Goal: Information Seeking & Learning: Learn about a topic

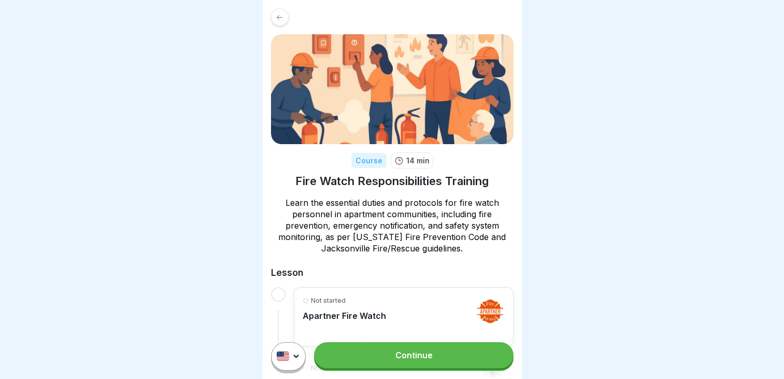
scroll to position [8, 0]
click at [432, 352] on link "Continue" at bounding box center [413, 355] width 199 height 26
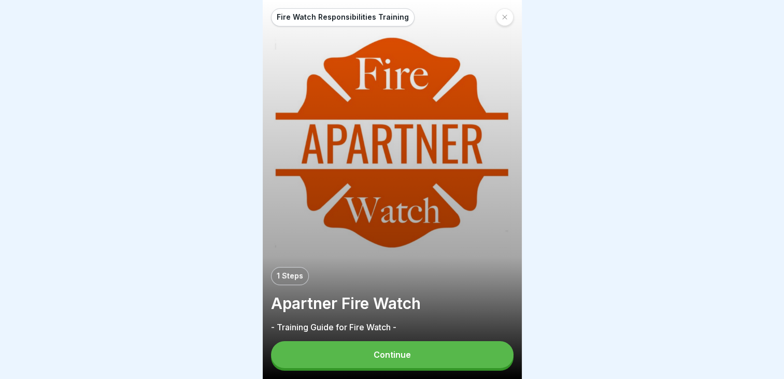
click at [432, 352] on button "Continue" at bounding box center [392, 354] width 242 height 27
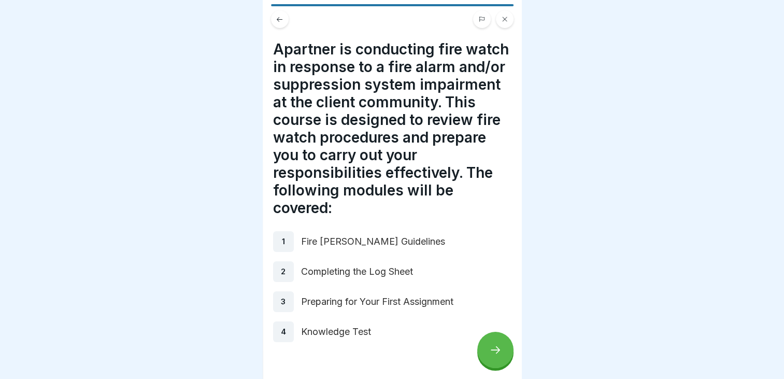
click at [488, 350] on div at bounding box center [495, 349] width 36 height 36
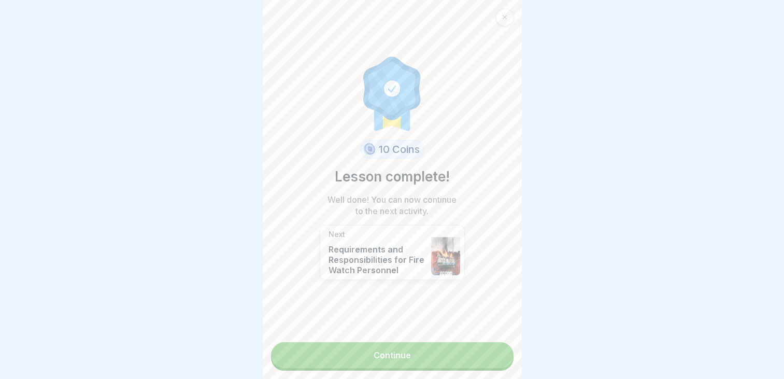
click at [386, 351] on link "Continue" at bounding box center [392, 355] width 242 height 26
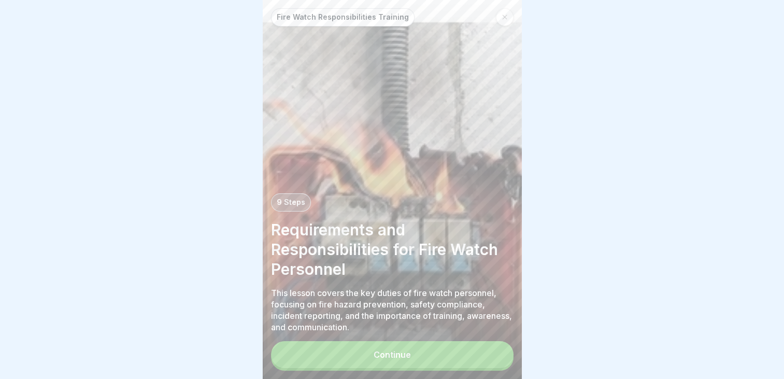
scroll to position [8, 0]
click at [391, 354] on div "Continue" at bounding box center [391, 354] width 37 height 9
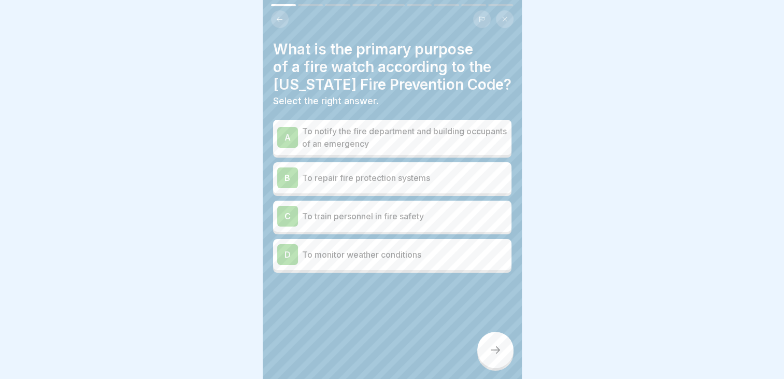
click at [439, 126] on p "To notify the fire department and building occupants of an emergency" at bounding box center [404, 137] width 205 height 25
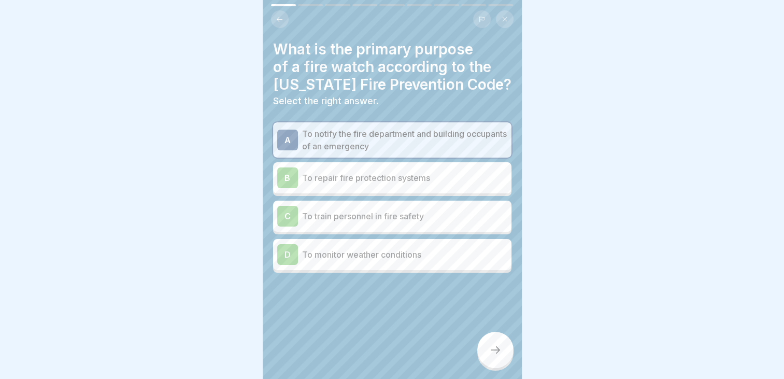
click at [496, 342] on div at bounding box center [495, 349] width 36 height 36
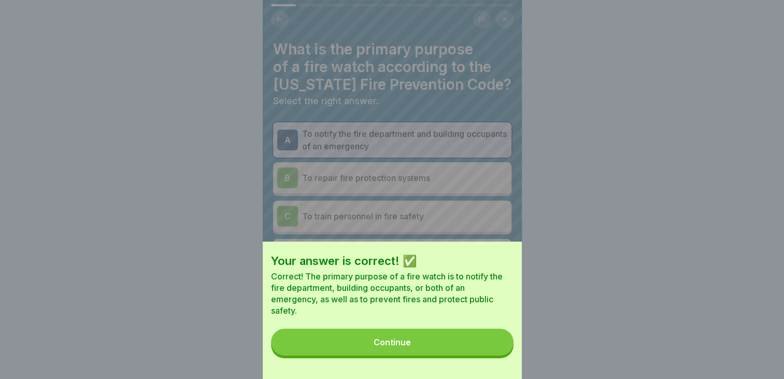
click at [360, 347] on button "Continue" at bounding box center [392, 341] width 242 height 27
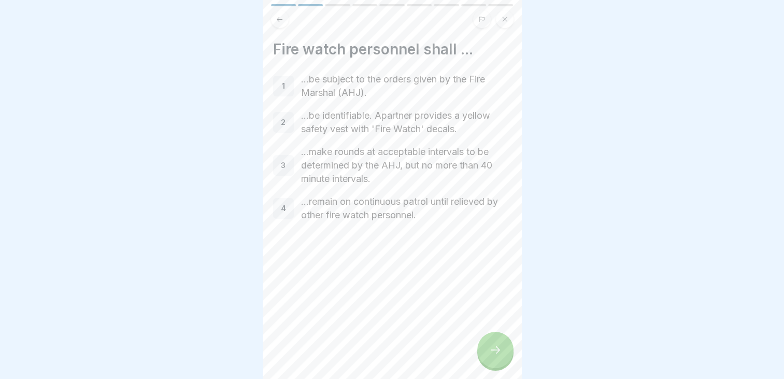
click at [494, 343] on div at bounding box center [495, 349] width 36 height 36
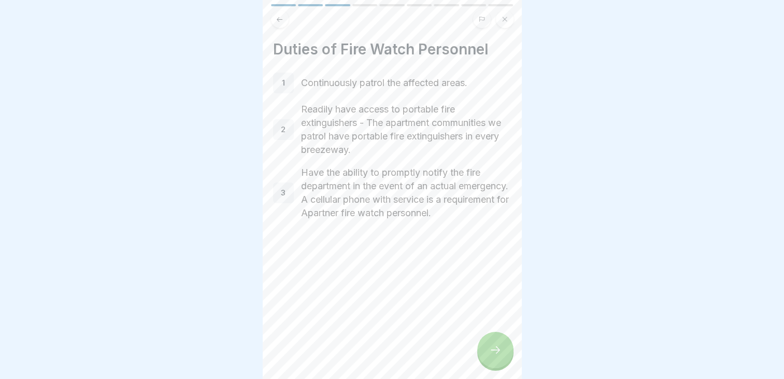
click at [494, 343] on div at bounding box center [495, 349] width 36 height 36
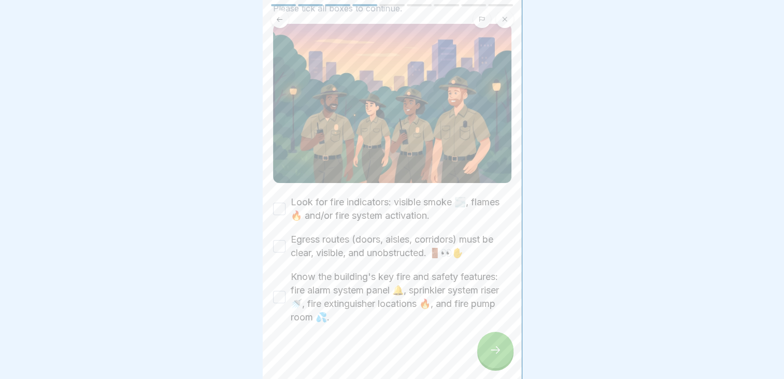
scroll to position [86, 0]
click at [497, 347] on icon at bounding box center [495, 349] width 12 height 12
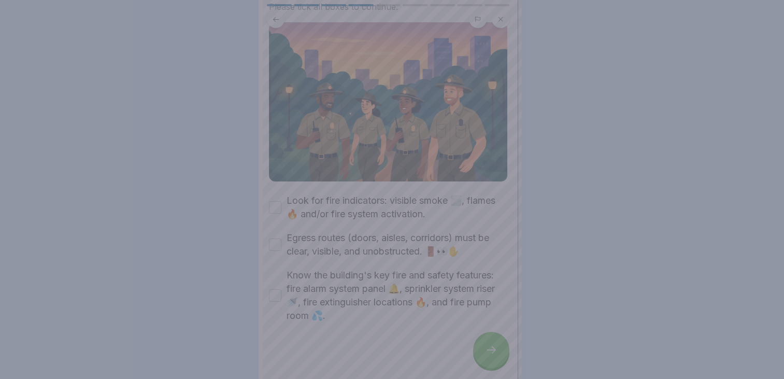
scroll to position [0, 0]
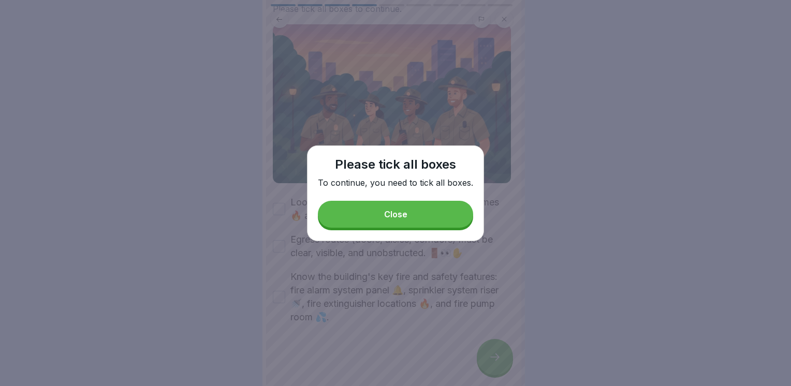
click at [397, 223] on button "Close" at bounding box center [395, 214] width 155 height 27
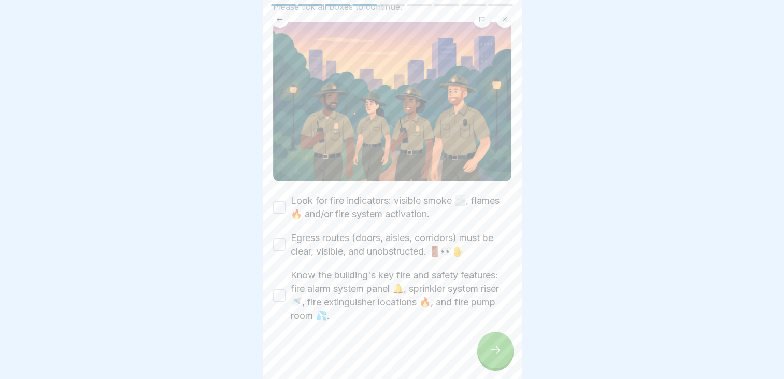
click at [275, 201] on button "Look for fire indicators: visible smoke 🌫️, flames 🔥 and/or fire system activat…" at bounding box center [279, 207] width 12 height 12
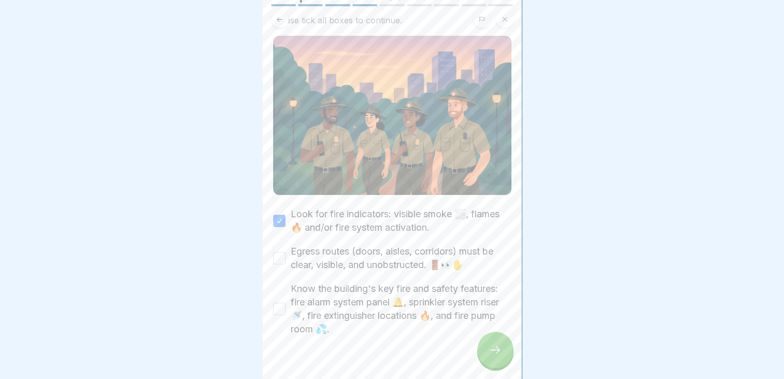
scroll to position [86, 0]
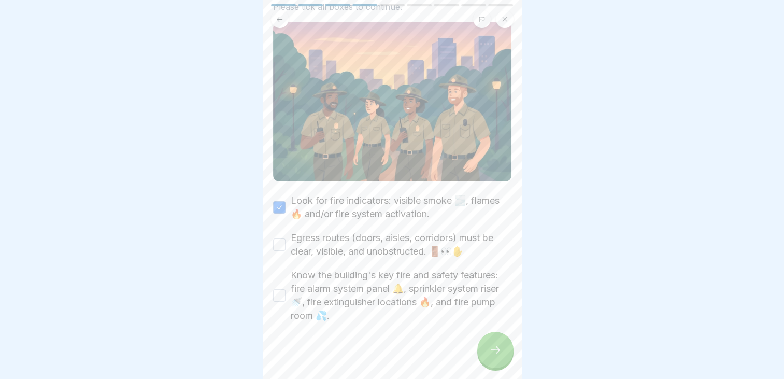
click at [276, 241] on button "Egress routes (doors, aisles, corridors) must be clear, visible, and unobstruct…" at bounding box center [279, 244] width 12 height 12
click at [279, 295] on button "Know the building's key fire and safety features: fire alarm system panel 🔔, sp…" at bounding box center [279, 295] width 12 height 12
click at [489, 353] on icon at bounding box center [495, 349] width 12 height 12
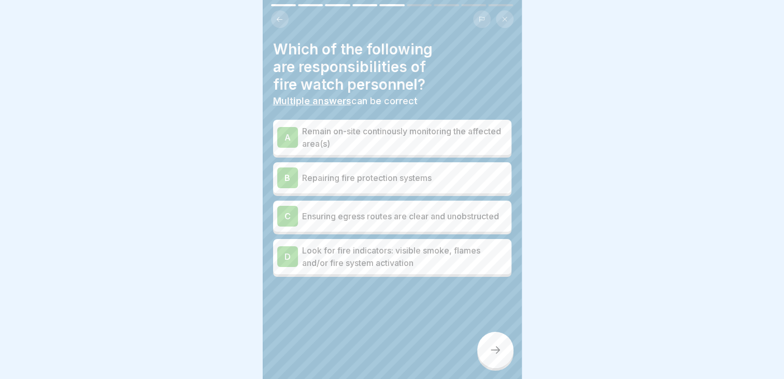
click at [427, 132] on p "Remain on-site continously monitoring the affected area(s)" at bounding box center [404, 137] width 205 height 25
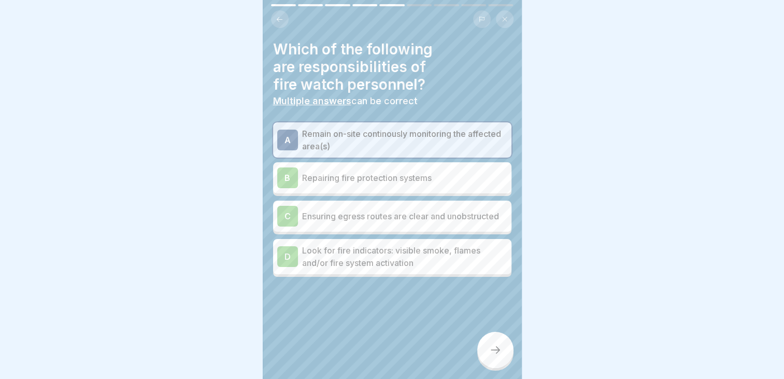
click at [372, 215] on p "Ensuring egress routes are clear and unobstructed" at bounding box center [404, 216] width 205 height 12
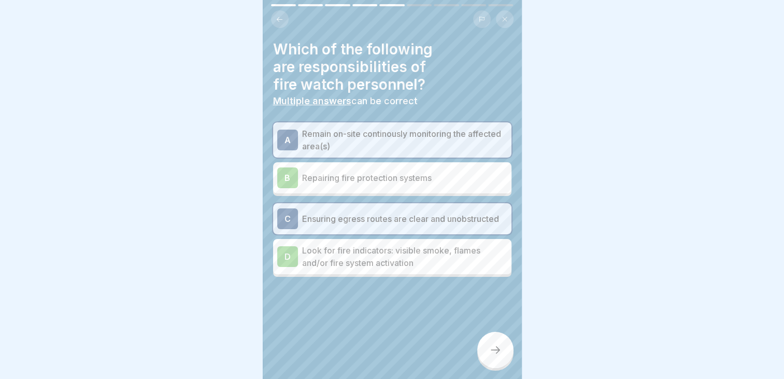
click at [354, 260] on p "Look for fire indicators: visible smoke, flames and/or fire system activation" at bounding box center [404, 256] width 205 height 25
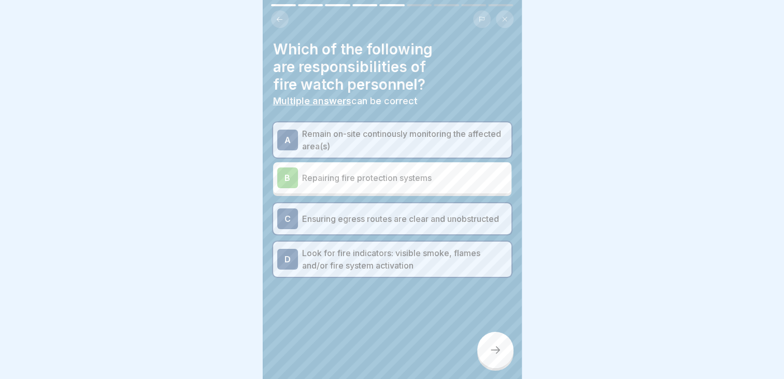
click at [496, 356] on icon at bounding box center [495, 349] width 12 height 12
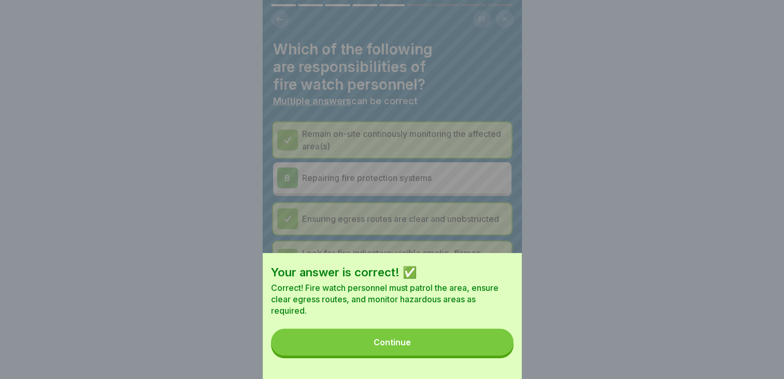
click at [436, 349] on button "Continue" at bounding box center [392, 341] width 242 height 27
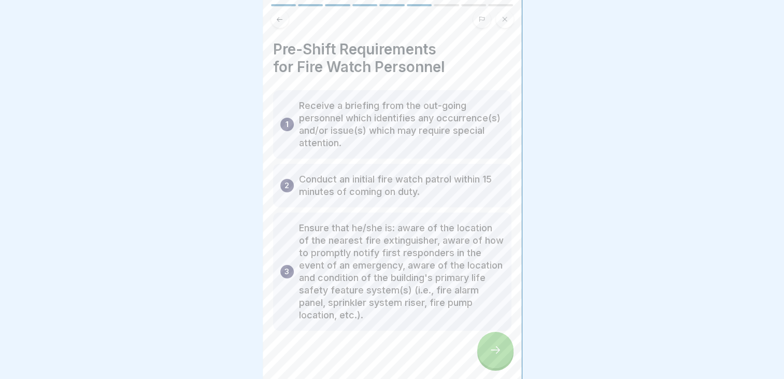
click at [492, 366] on div at bounding box center [495, 349] width 36 height 36
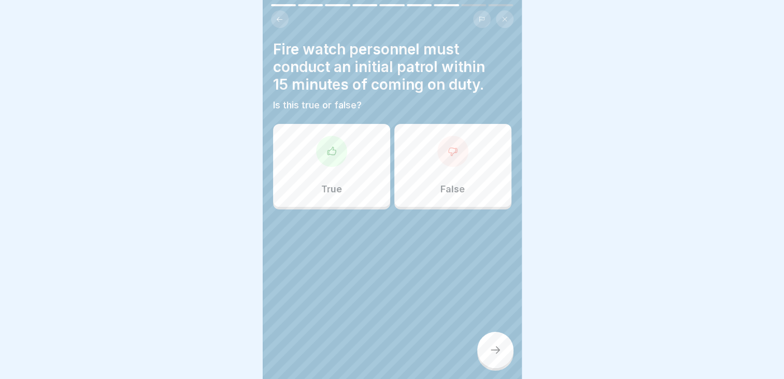
click at [325, 145] on div at bounding box center [331, 151] width 31 height 31
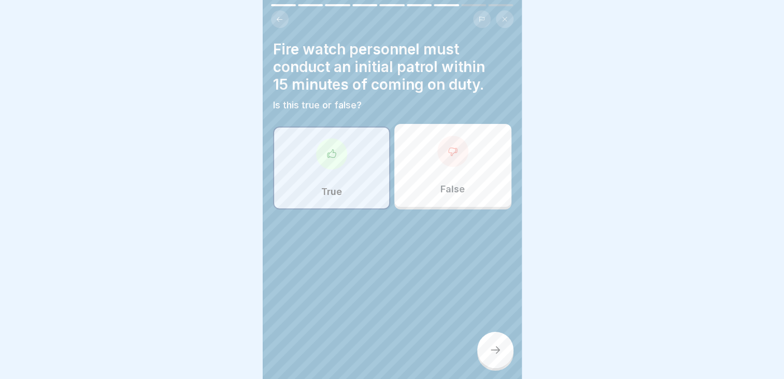
click at [481, 356] on div at bounding box center [495, 349] width 36 height 36
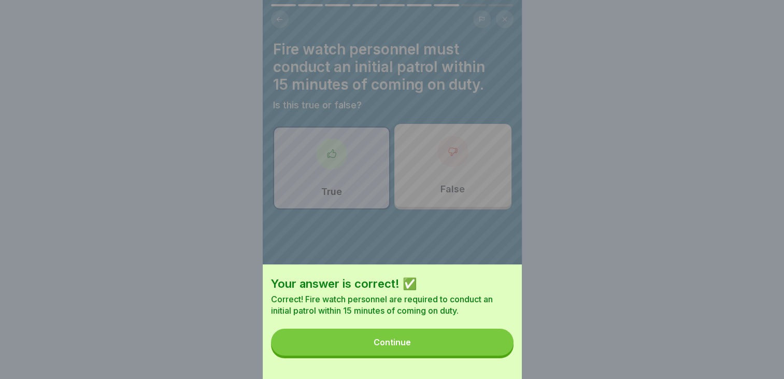
click at [481, 355] on button "Continue" at bounding box center [392, 341] width 242 height 27
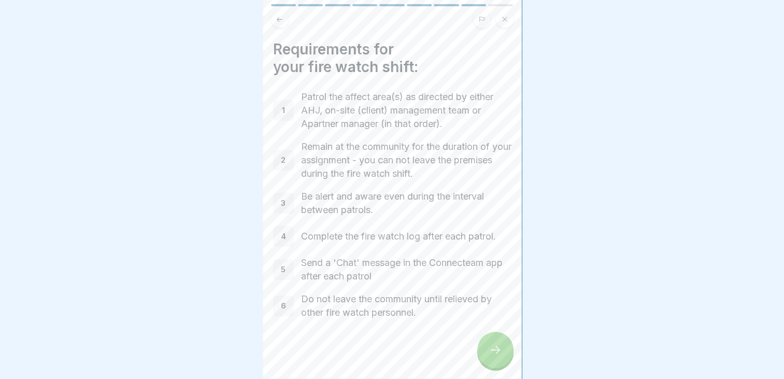
click at [503, 351] on div at bounding box center [495, 349] width 36 height 36
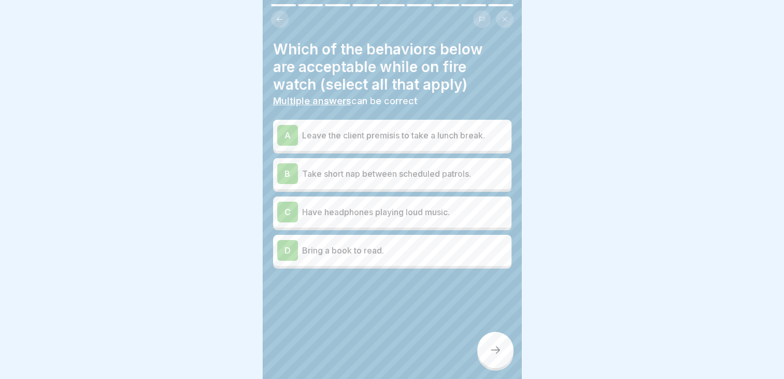
click at [344, 256] on p "Bring a book to read." at bounding box center [404, 250] width 205 height 12
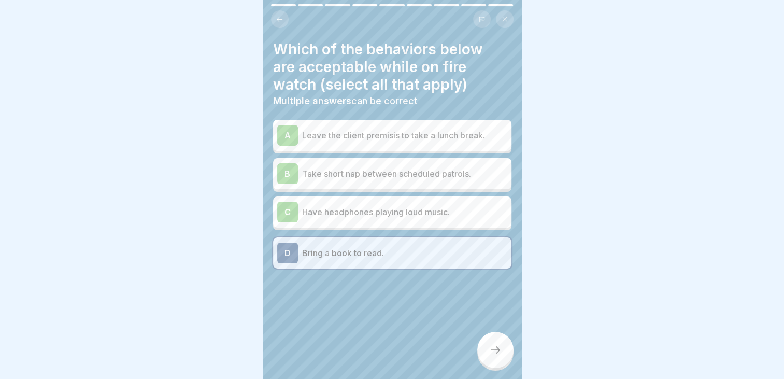
click at [495, 353] on icon at bounding box center [495, 349] width 12 height 12
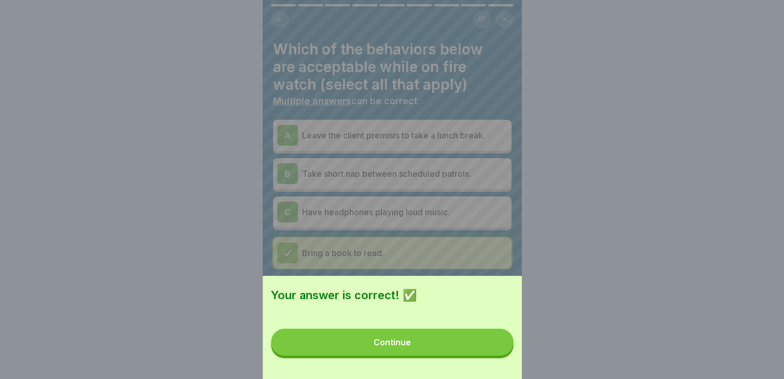
click at [451, 350] on button "Continue" at bounding box center [392, 341] width 242 height 27
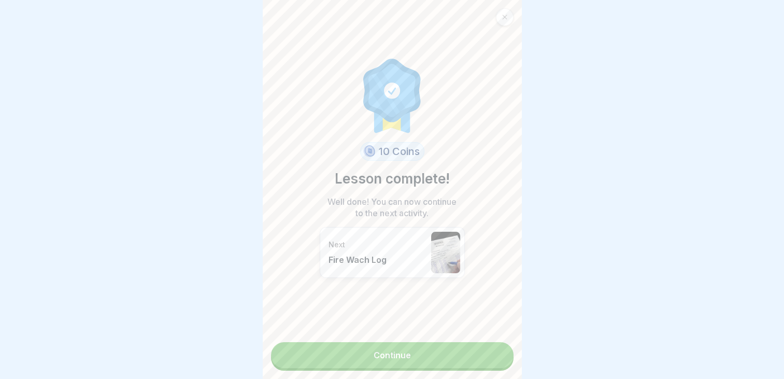
click at [338, 350] on link "Continue" at bounding box center [392, 355] width 242 height 26
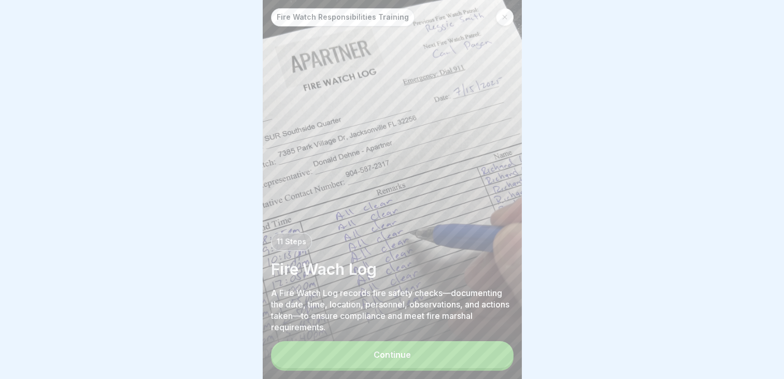
click at [396, 359] on div "Continue" at bounding box center [391, 354] width 37 height 9
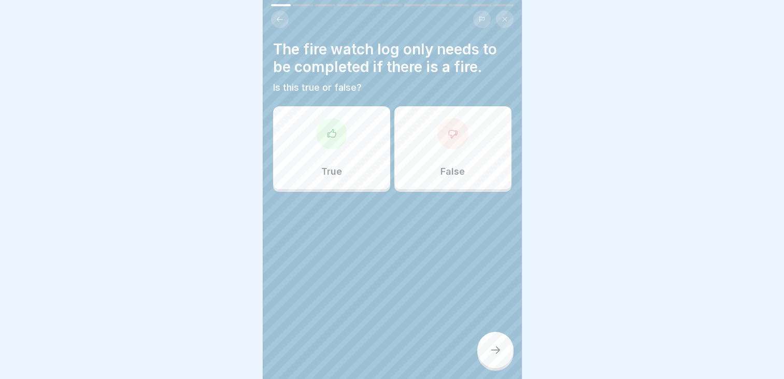
click at [443, 166] on p "False" at bounding box center [452, 171] width 24 height 11
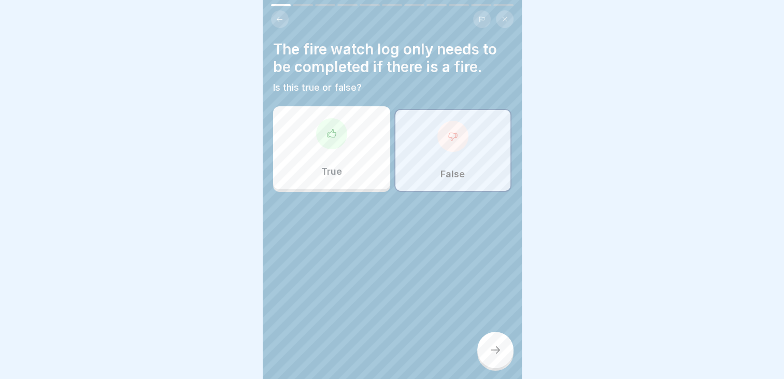
click at [488, 348] on div at bounding box center [495, 349] width 36 height 36
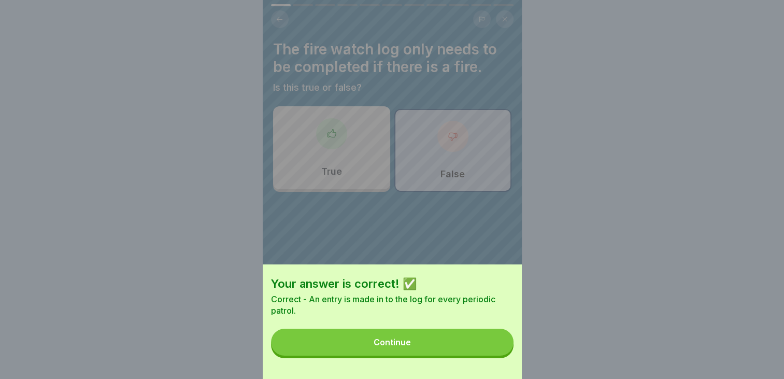
click at [483, 345] on button "Continue" at bounding box center [392, 341] width 242 height 27
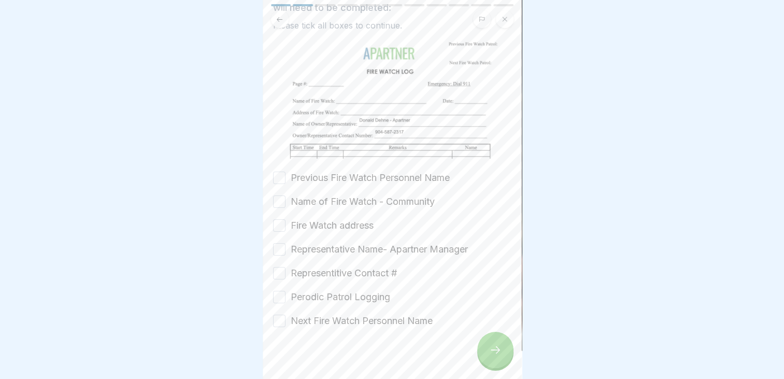
scroll to position [83, 0]
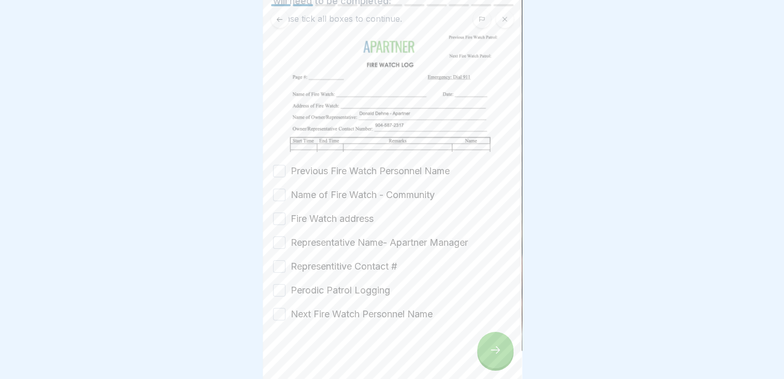
click at [282, 165] on button "Previous Fire Watch Personnel Name" at bounding box center [279, 171] width 12 height 12
click at [276, 190] on button "Name of Fire Watch - Community" at bounding box center [279, 195] width 12 height 12
click at [276, 215] on button "Fire Watch address" at bounding box center [279, 218] width 12 height 12
click at [277, 238] on button "Representative Name- Apartner Manager" at bounding box center [279, 242] width 12 height 12
click at [282, 260] on button "Representitive Contact #" at bounding box center [279, 266] width 12 height 12
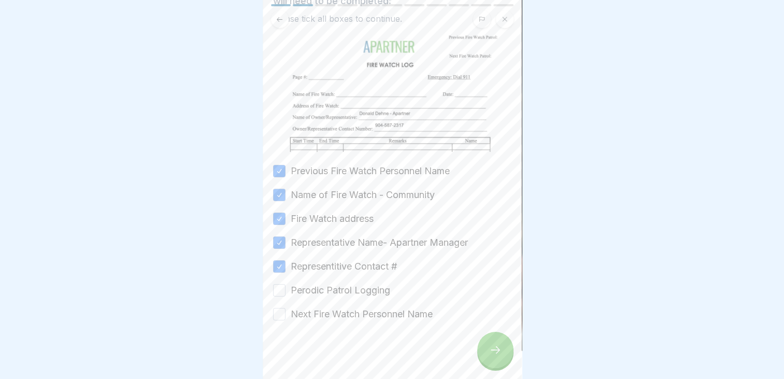
click at [281, 284] on button "Perodic Patrol Logging" at bounding box center [279, 290] width 12 height 12
click at [284, 308] on button "Next Fire Watch Personnel Name" at bounding box center [279, 314] width 12 height 12
click at [495, 349] on div at bounding box center [495, 349] width 36 height 36
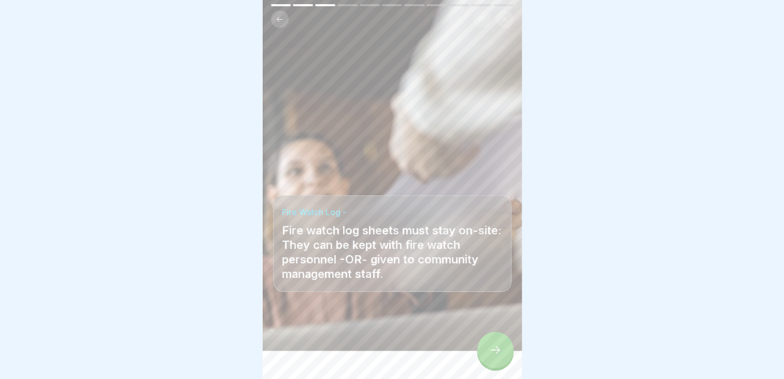
click at [485, 349] on div at bounding box center [495, 349] width 36 height 36
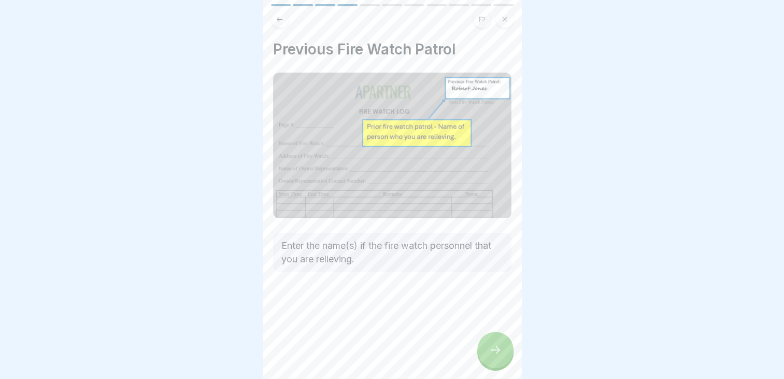
click at [483, 356] on div at bounding box center [495, 349] width 36 height 36
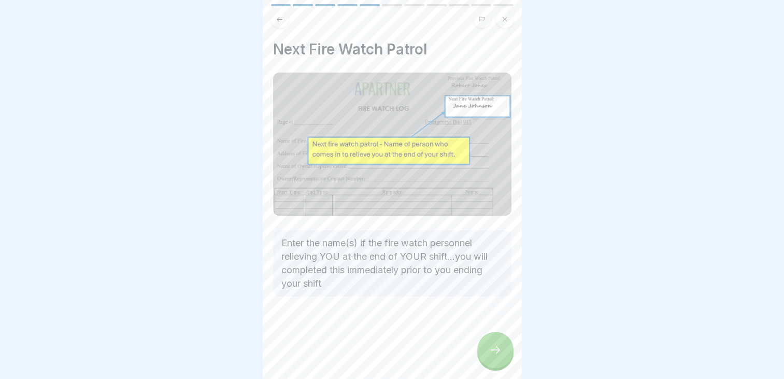
click at [483, 356] on div at bounding box center [495, 349] width 36 height 36
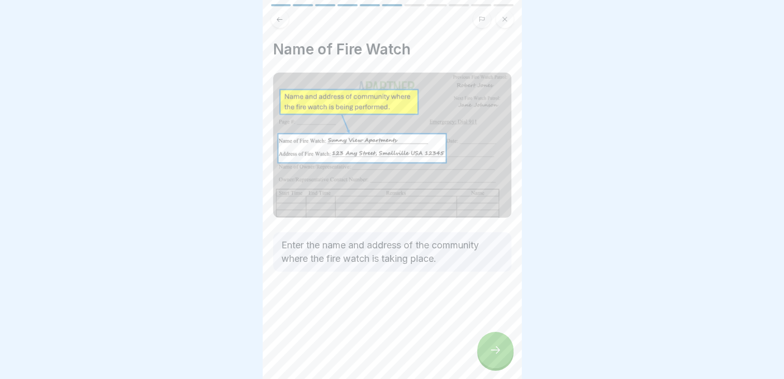
click at [483, 356] on div at bounding box center [495, 349] width 36 height 36
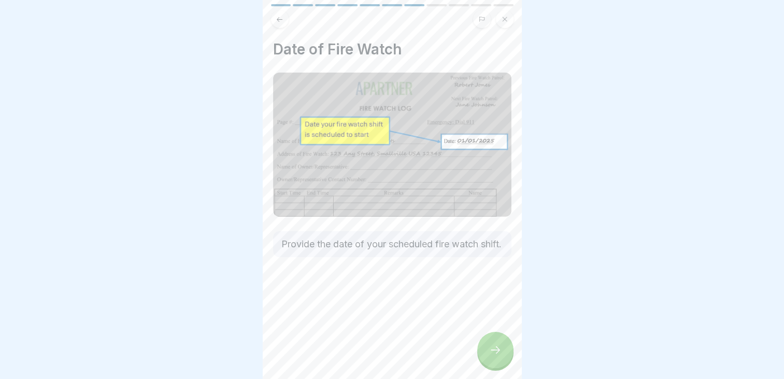
click at [483, 356] on div at bounding box center [495, 349] width 36 height 36
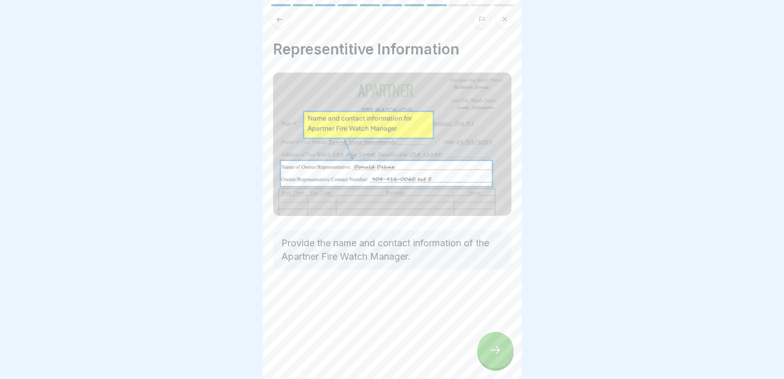
click at [496, 356] on icon at bounding box center [495, 349] width 12 height 12
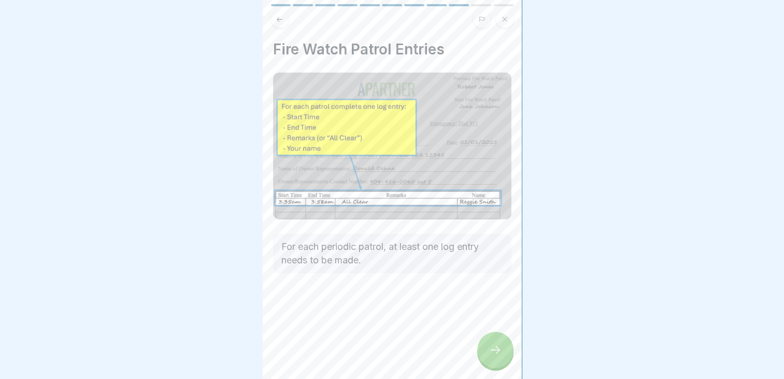
click at [495, 356] on icon at bounding box center [495, 349] width 12 height 12
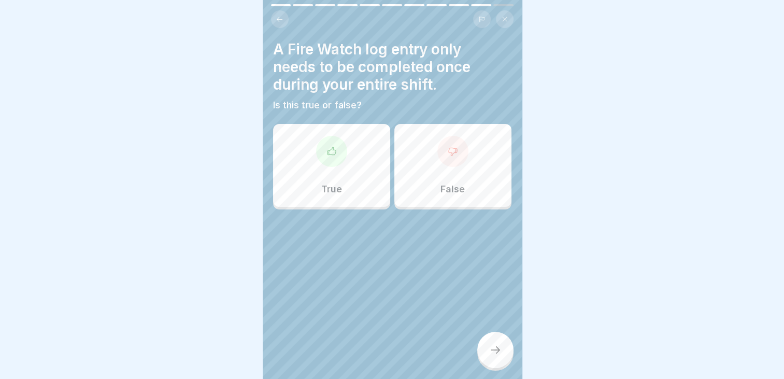
click at [437, 164] on div "False" at bounding box center [452, 165] width 117 height 83
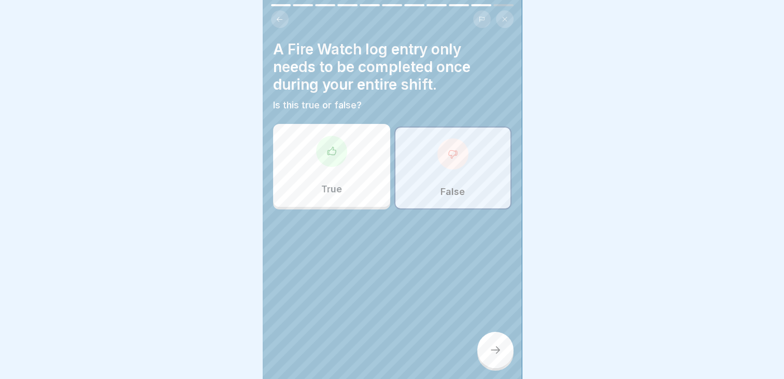
click at [488, 368] on div at bounding box center [495, 349] width 36 height 36
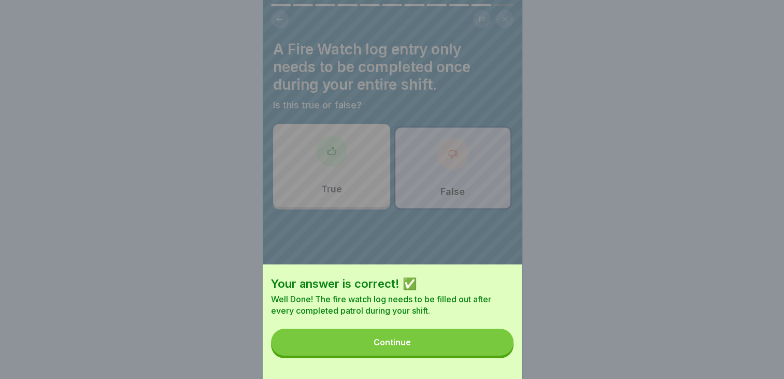
click at [461, 345] on button "Continue" at bounding box center [392, 341] width 242 height 27
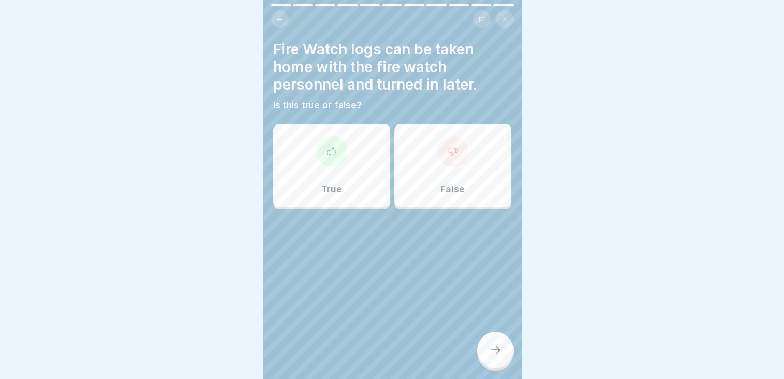
click at [423, 165] on div "False" at bounding box center [452, 165] width 117 height 83
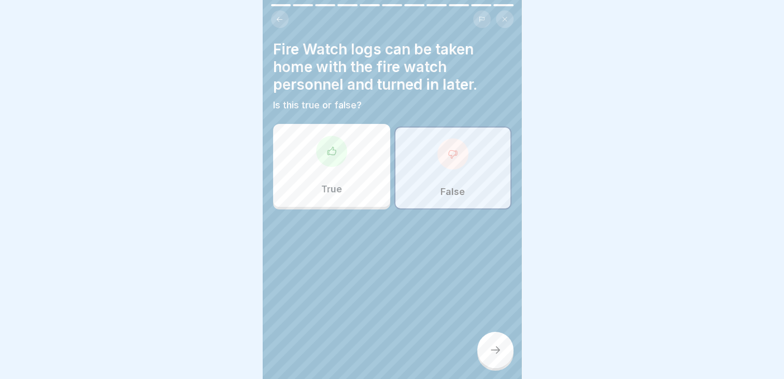
click at [493, 356] on icon at bounding box center [495, 349] width 12 height 12
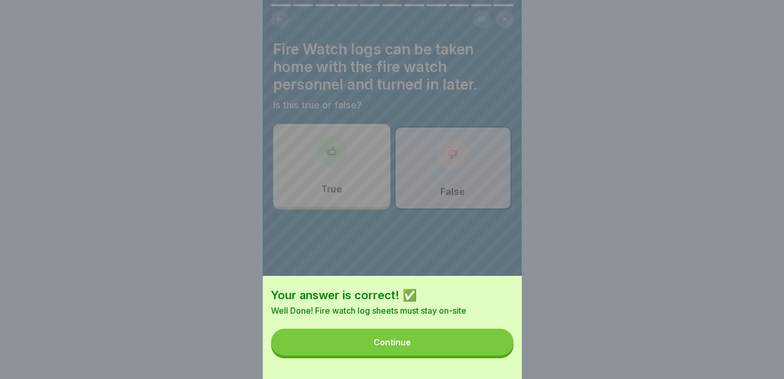
click at [425, 346] on button "Continue" at bounding box center [392, 341] width 242 height 27
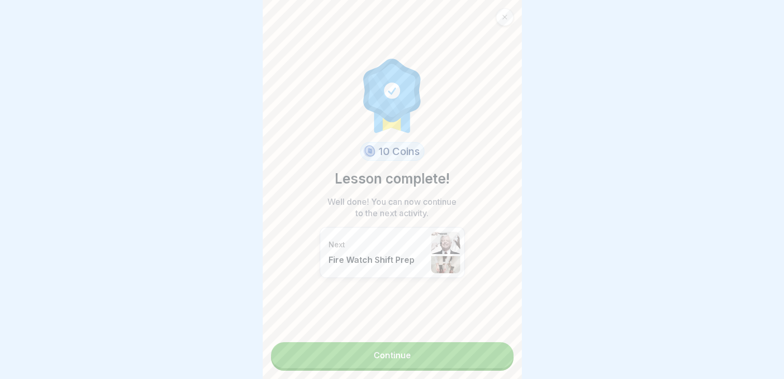
click at [402, 361] on link "Continue" at bounding box center [392, 355] width 242 height 26
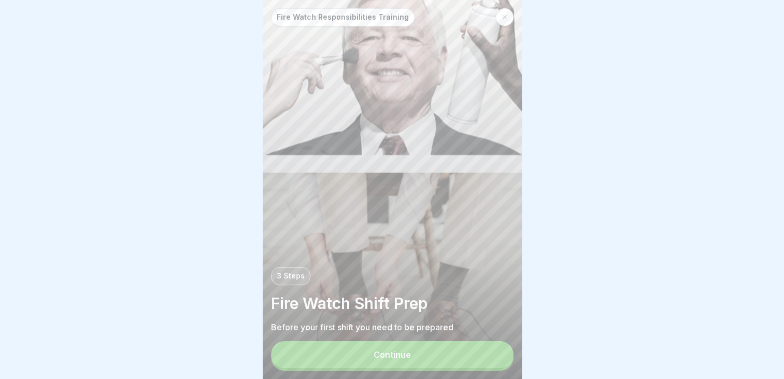
scroll to position [8, 0]
click at [451, 342] on button "Continue" at bounding box center [392, 354] width 242 height 27
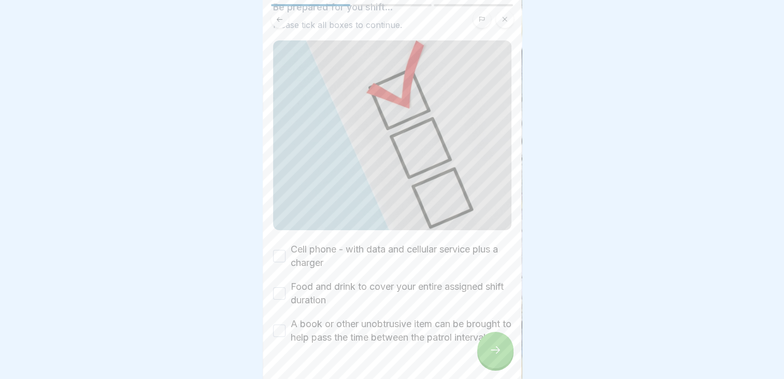
scroll to position [104, 0]
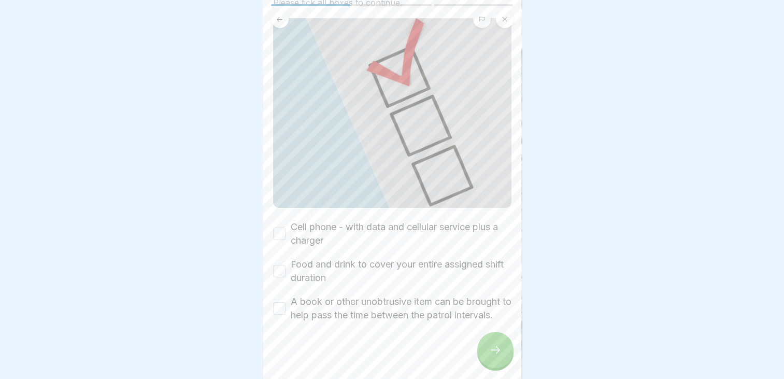
click at [281, 227] on button "Cell phone - with data and cellular service plus a charger" at bounding box center [279, 233] width 12 height 12
click at [280, 265] on button "Food and drink to cover your entire assigned shift duration" at bounding box center [279, 271] width 12 height 12
click at [281, 302] on button "A book or other unobtrusive item can be brought to help pass the time between t…" at bounding box center [279, 308] width 12 height 12
click at [497, 347] on icon at bounding box center [495, 349] width 12 height 12
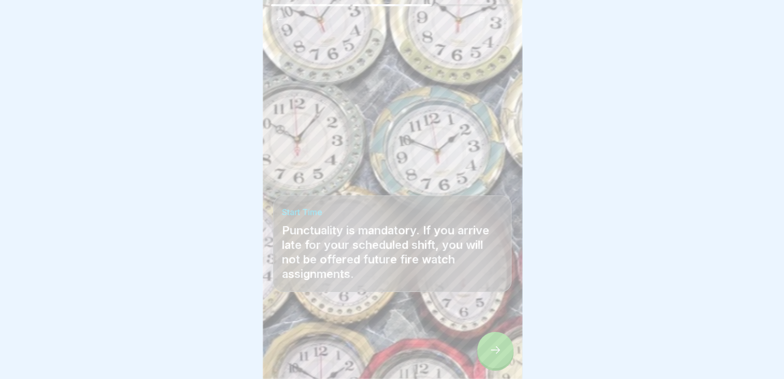
click at [500, 346] on icon at bounding box center [495, 349] width 12 height 12
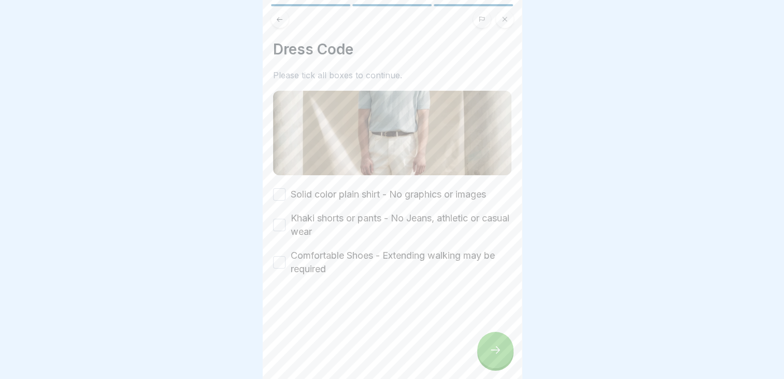
click at [277, 188] on button "Solid color plain shirt - No graphics or images" at bounding box center [279, 194] width 12 height 12
click at [281, 219] on button "Khaki shorts or pants - No Jeans, athletic or casual wear" at bounding box center [279, 225] width 12 height 12
click at [276, 256] on button "Comfortable Shoes - Extending walking may be required" at bounding box center [279, 262] width 12 height 12
click at [506, 350] on div at bounding box center [495, 349] width 36 height 36
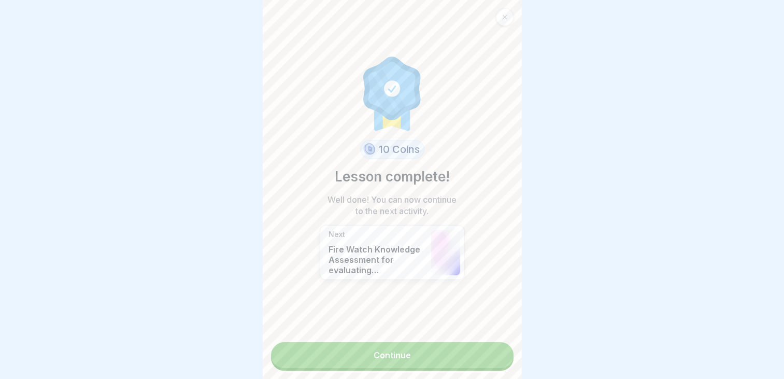
click at [443, 342] on link "Continue" at bounding box center [392, 355] width 242 height 26
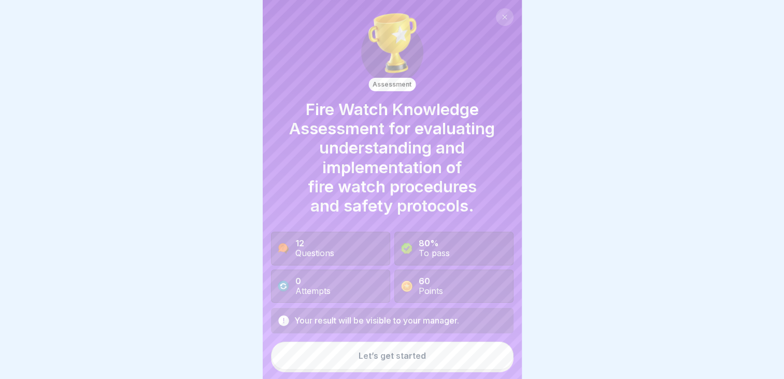
scroll to position [8, 0]
click at [352, 357] on button "Let’s get started" at bounding box center [392, 355] width 242 height 28
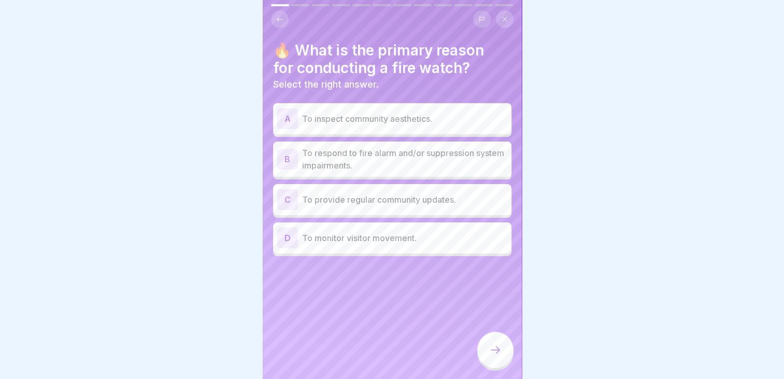
click at [427, 152] on p "To respond to fire alarm and/or suppression system impairments." at bounding box center [404, 159] width 205 height 25
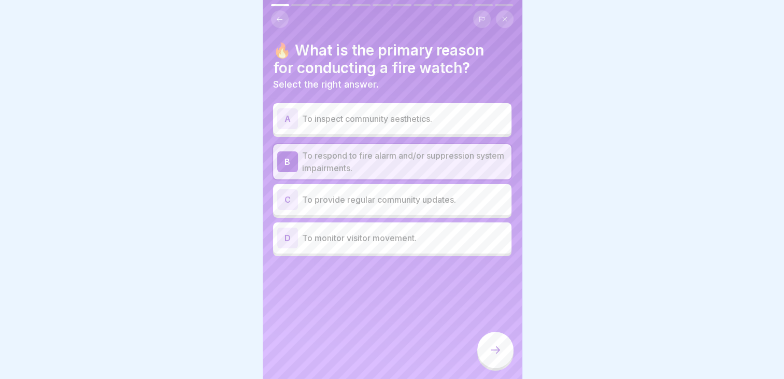
click at [497, 357] on div at bounding box center [495, 349] width 36 height 36
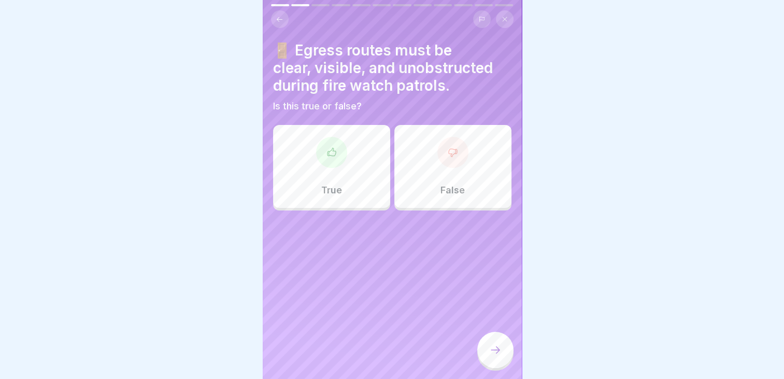
click at [319, 161] on div "True" at bounding box center [331, 166] width 117 height 83
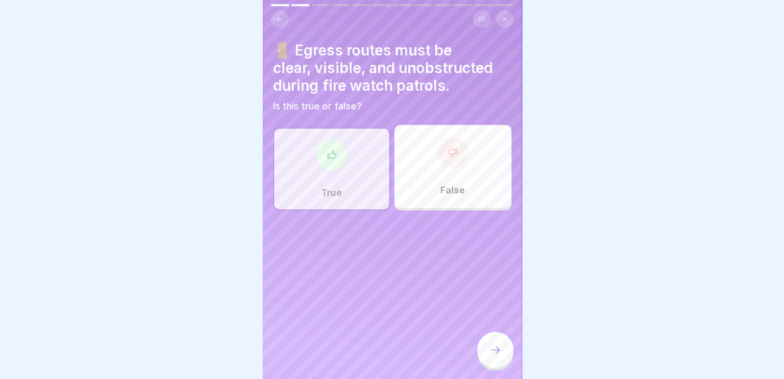
click at [499, 353] on icon at bounding box center [495, 349] width 12 height 12
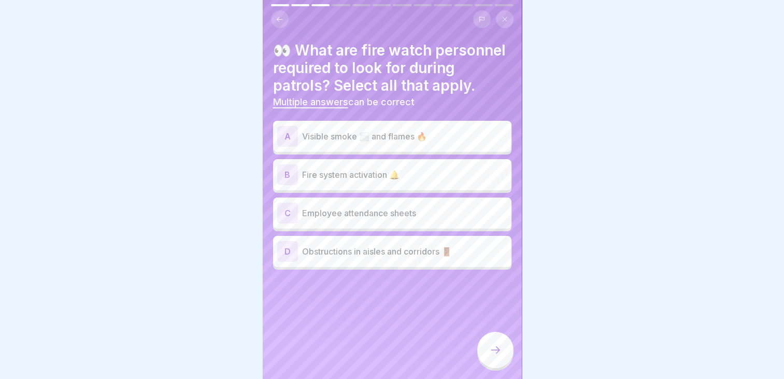
click at [321, 139] on p "Visible smoke 🌫️ and flames 🔥" at bounding box center [404, 136] width 205 height 12
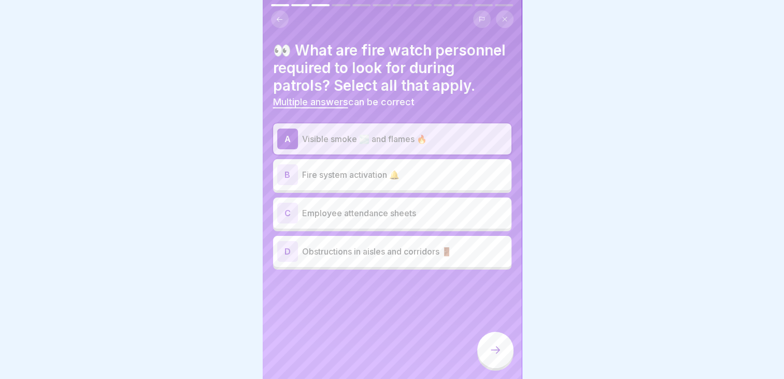
click at [348, 181] on p "Fire system activation 🔔" at bounding box center [404, 174] width 205 height 12
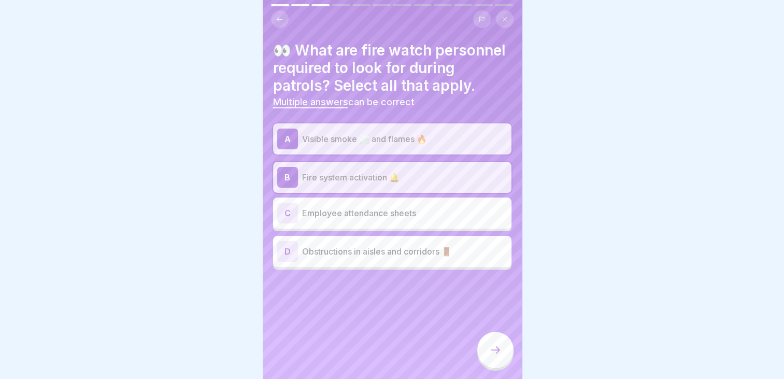
click at [379, 262] on div "D Obstructions in aisles and corridors 🚪" at bounding box center [392, 251] width 230 height 21
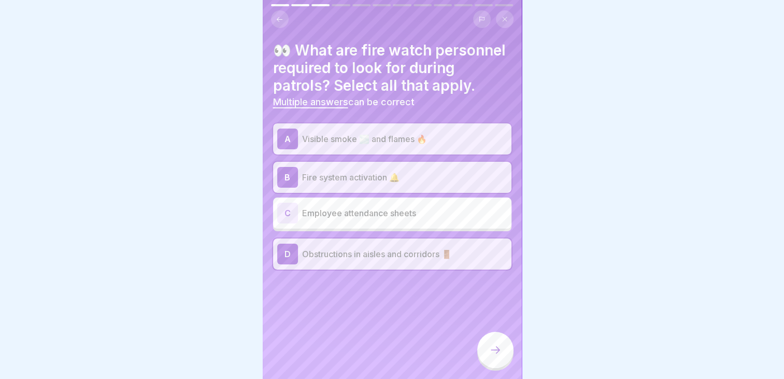
click at [503, 349] on div at bounding box center [495, 349] width 36 height 36
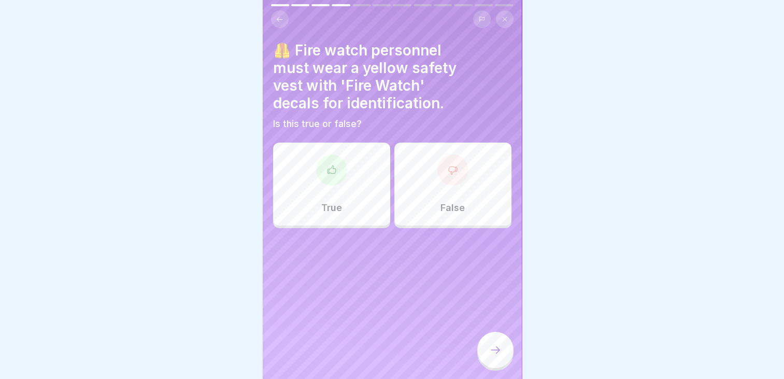
click at [339, 183] on div "True" at bounding box center [331, 183] width 117 height 83
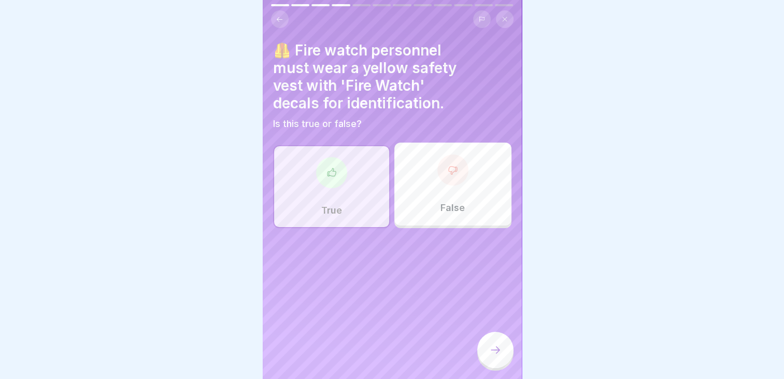
click at [489, 348] on icon at bounding box center [495, 349] width 12 height 12
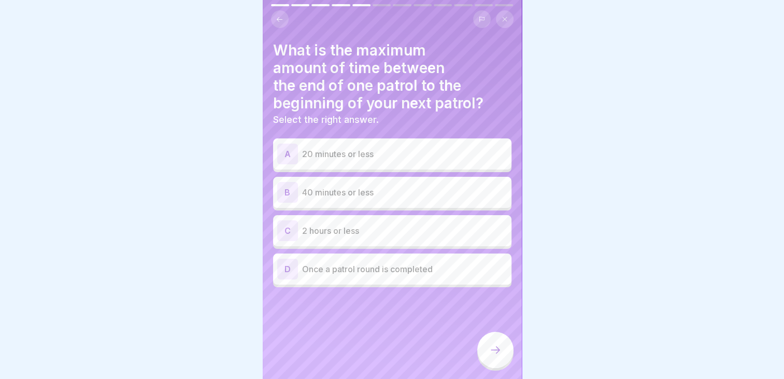
click at [334, 182] on div "B 40 minutes or less" at bounding box center [392, 192] width 230 height 21
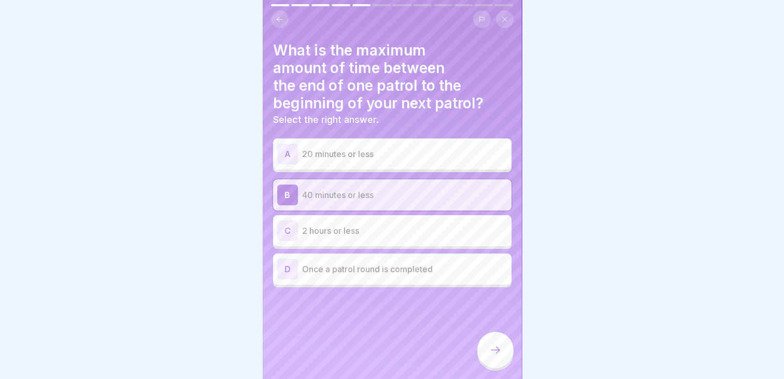
click at [499, 349] on icon at bounding box center [495, 349] width 12 height 12
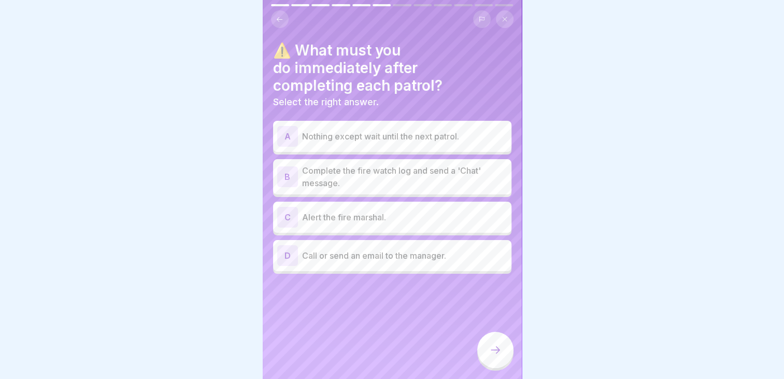
click at [364, 165] on p "Complete the fire watch log and send a 'Chat' message." at bounding box center [404, 176] width 205 height 25
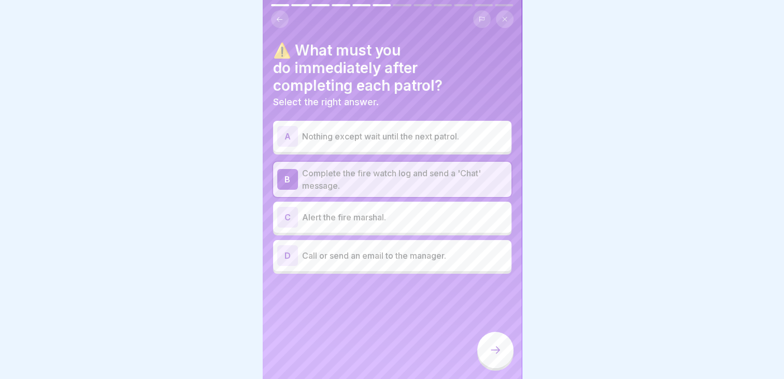
click at [493, 351] on icon at bounding box center [495, 349] width 12 height 12
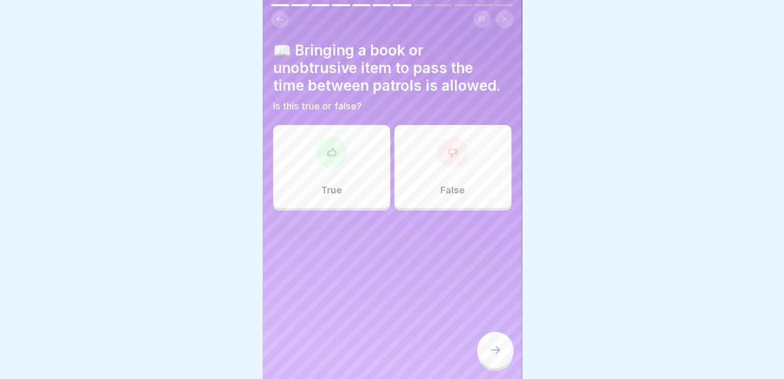
click at [321, 171] on div "True" at bounding box center [331, 166] width 117 height 83
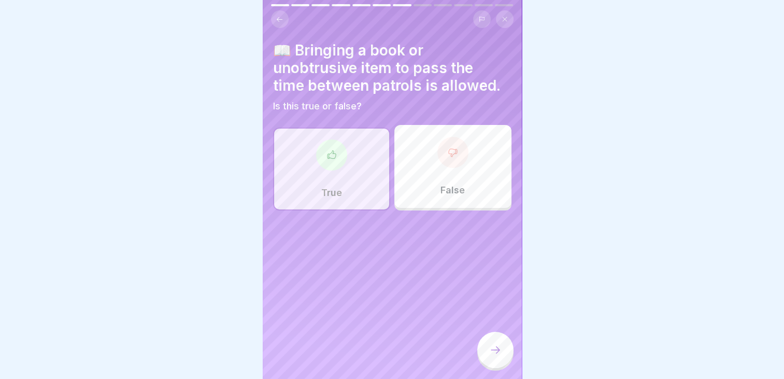
click at [489, 347] on icon at bounding box center [495, 349] width 12 height 12
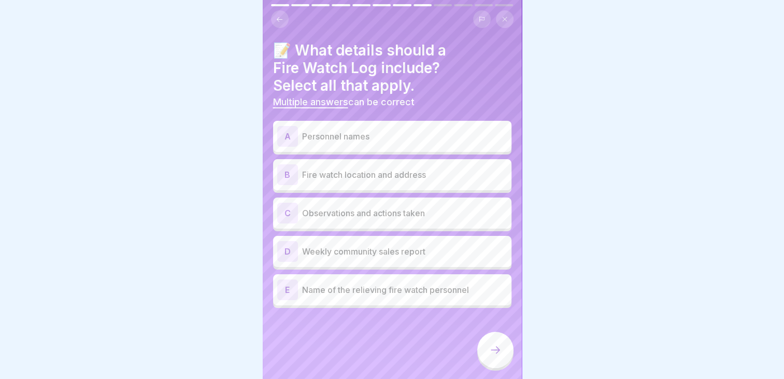
click at [317, 136] on div "A Personnel names" at bounding box center [392, 136] width 230 height 21
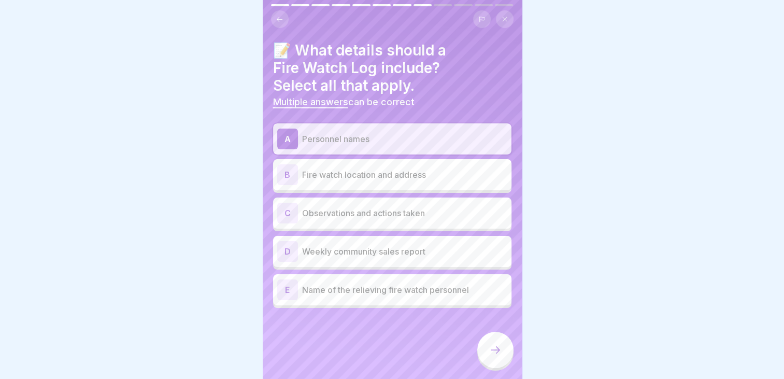
click at [328, 168] on p "Fire watch location and address" at bounding box center [404, 174] width 205 height 12
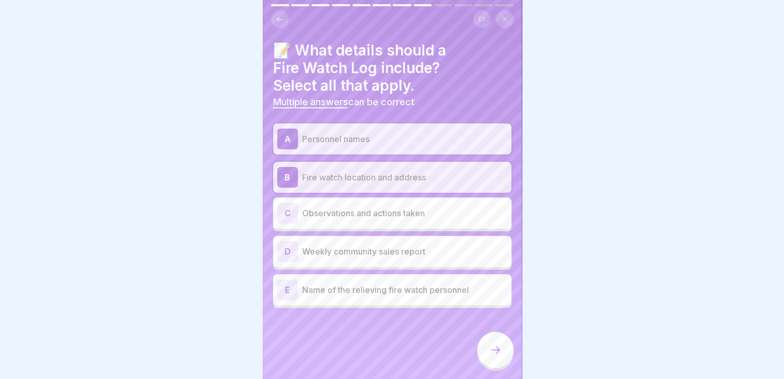
click at [333, 207] on p "Observations and actions taken" at bounding box center [404, 213] width 205 height 12
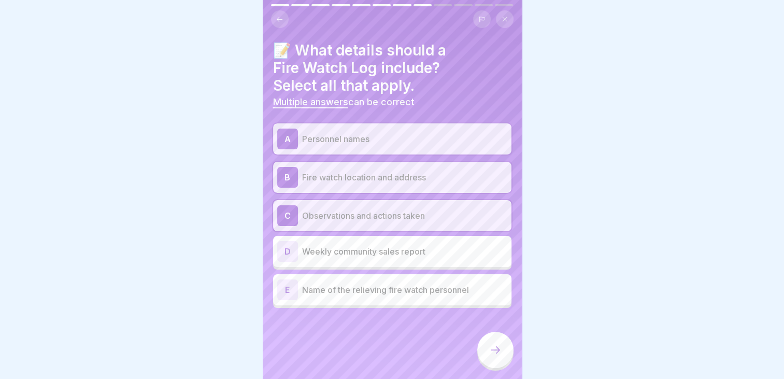
click at [360, 283] on p "Name of the relieving fire watch personnel" at bounding box center [404, 289] width 205 height 12
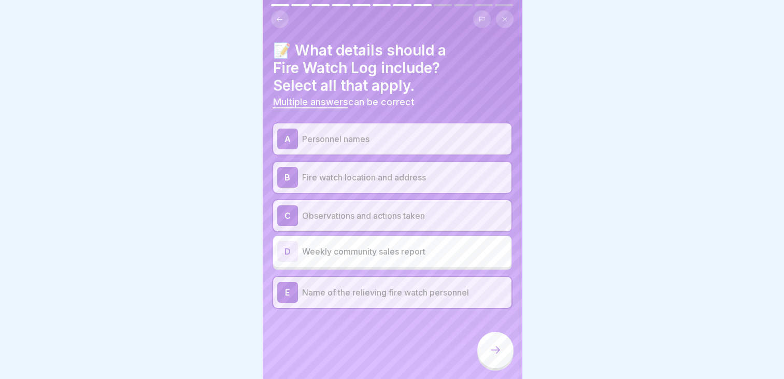
click at [489, 342] on div at bounding box center [495, 349] width 36 height 36
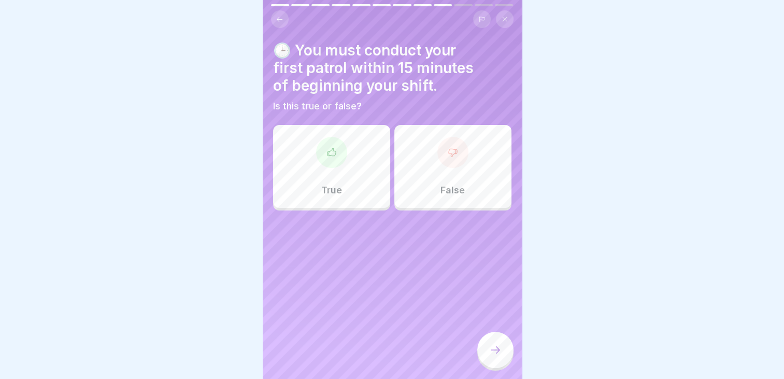
click at [295, 170] on div "True" at bounding box center [331, 166] width 117 height 83
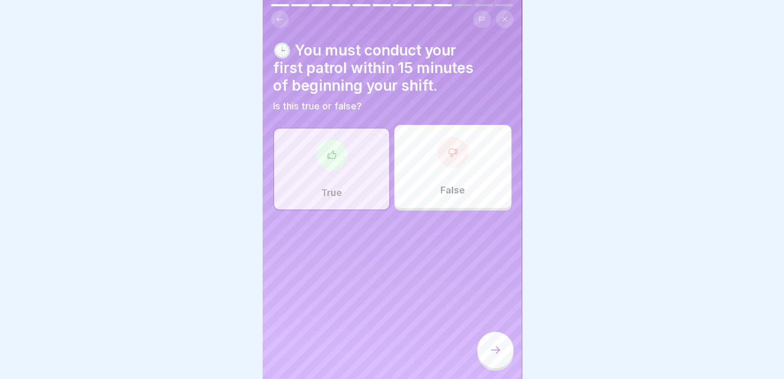
click at [490, 351] on icon at bounding box center [495, 349] width 12 height 12
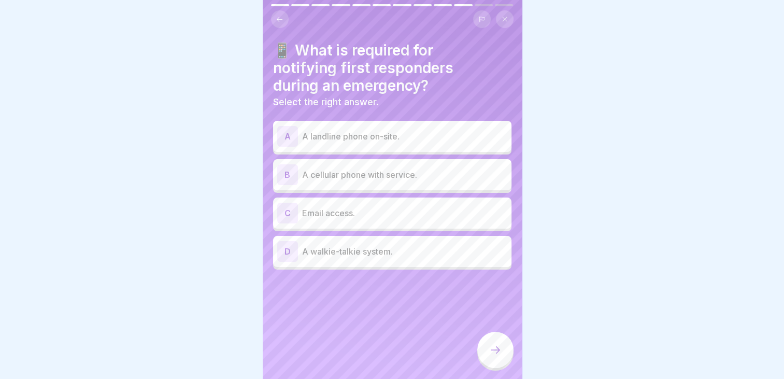
click at [377, 168] on p "A cellular phone with service." at bounding box center [404, 174] width 205 height 12
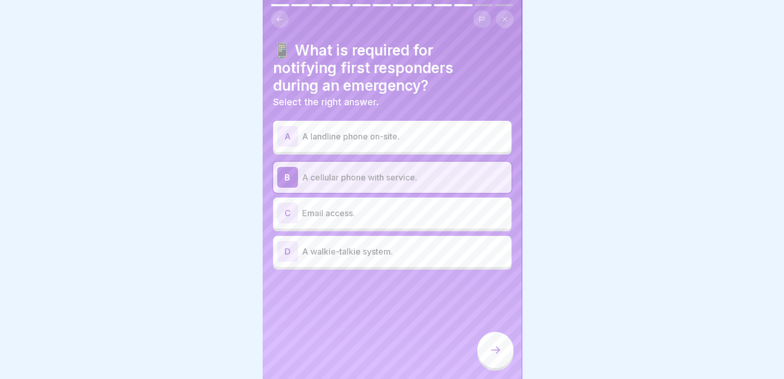
click at [494, 352] on icon at bounding box center [495, 349] width 12 height 12
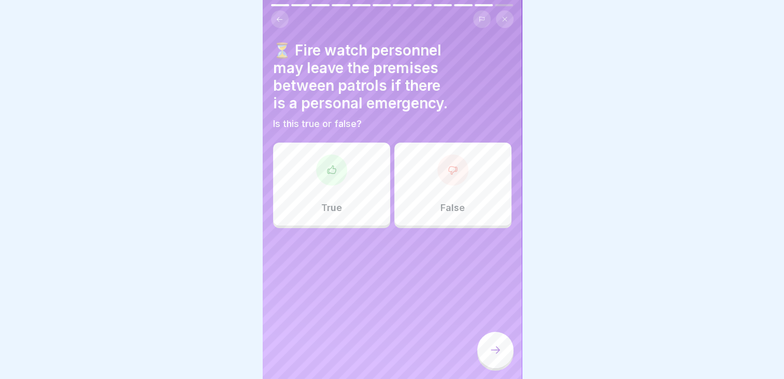
click at [437, 171] on div at bounding box center [452, 169] width 31 height 31
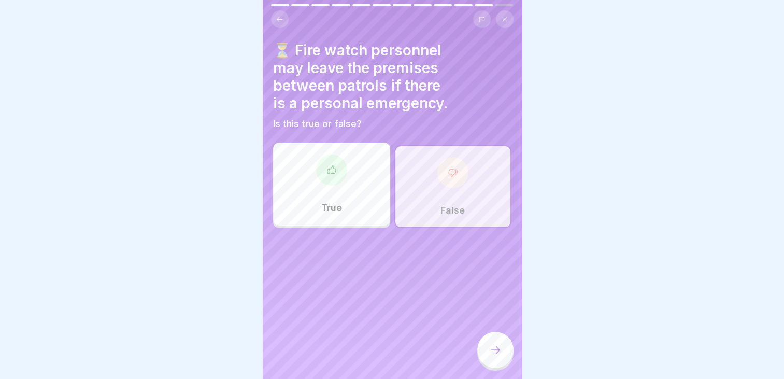
click at [495, 362] on div at bounding box center [495, 349] width 36 height 36
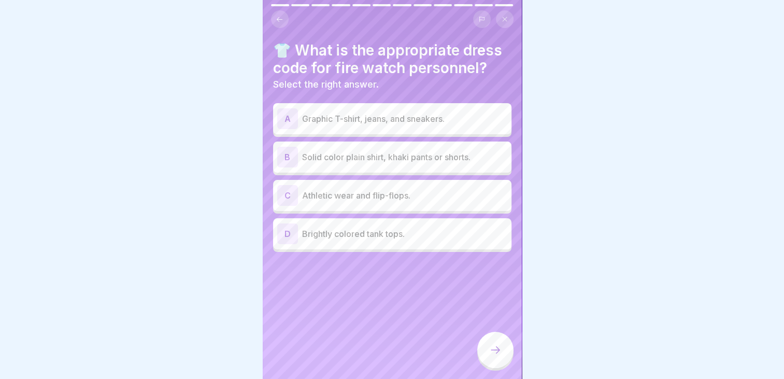
click at [335, 151] on p "Solid color plain shirt, khaki pants or shorts." at bounding box center [404, 157] width 205 height 12
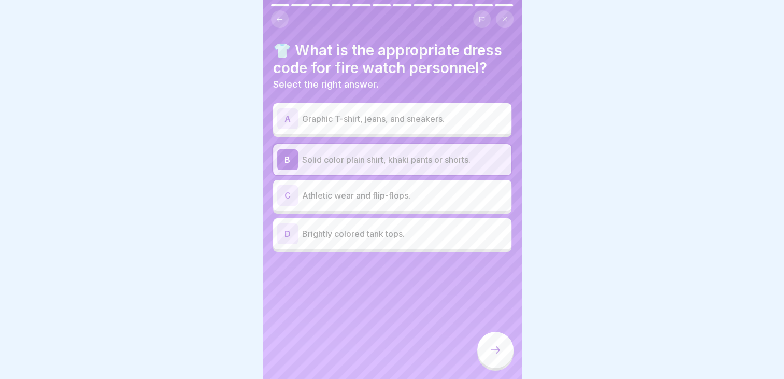
click at [482, 341] on div at bounding box center [495, 349] width 36 height 36
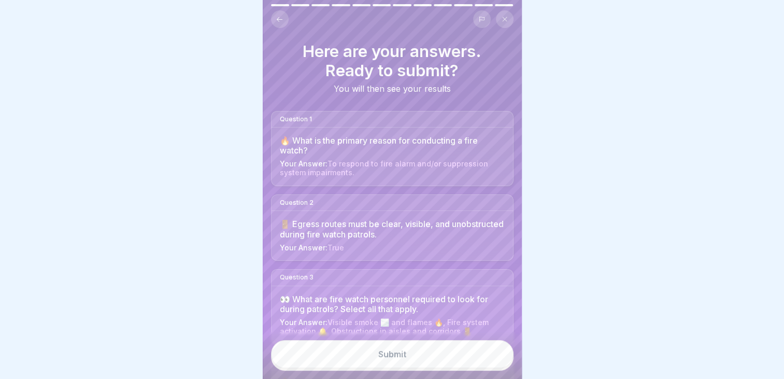
click at [416, 352] on button "Submit" at bounding box center [392, 354] width 242 height 28
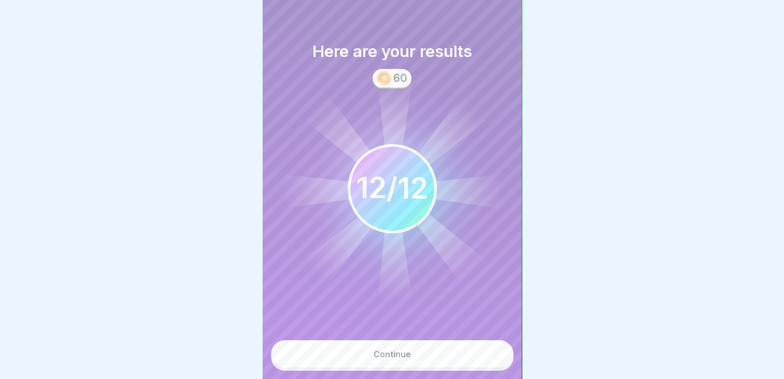
click at [384, 357] on div "Continue" at bounding box center [391, 353] width 37 height 9
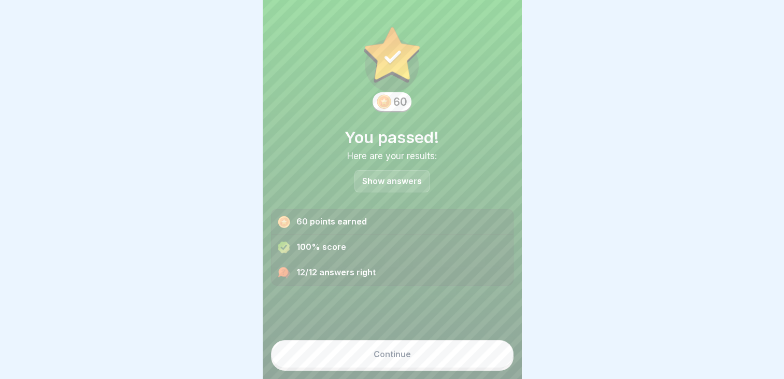
click at [384, 357] on div "Continue" at bounding box center [391, 353] width 37 height 9
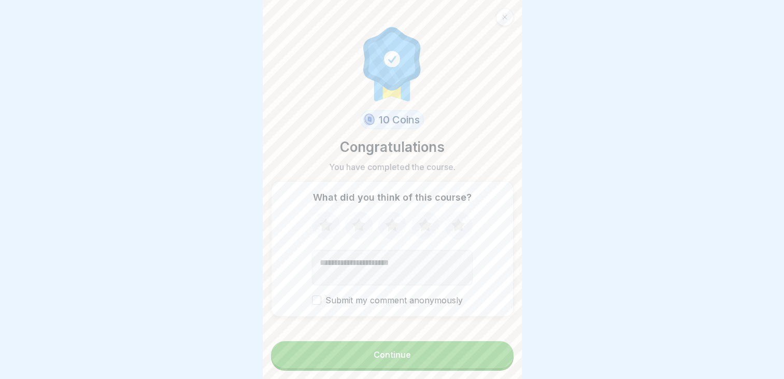
click at [385, 351] on div "Continue" at bounding box center [391, 354] width 37 height 9
